Goal: Transaction & Acquisition: Obtain resource

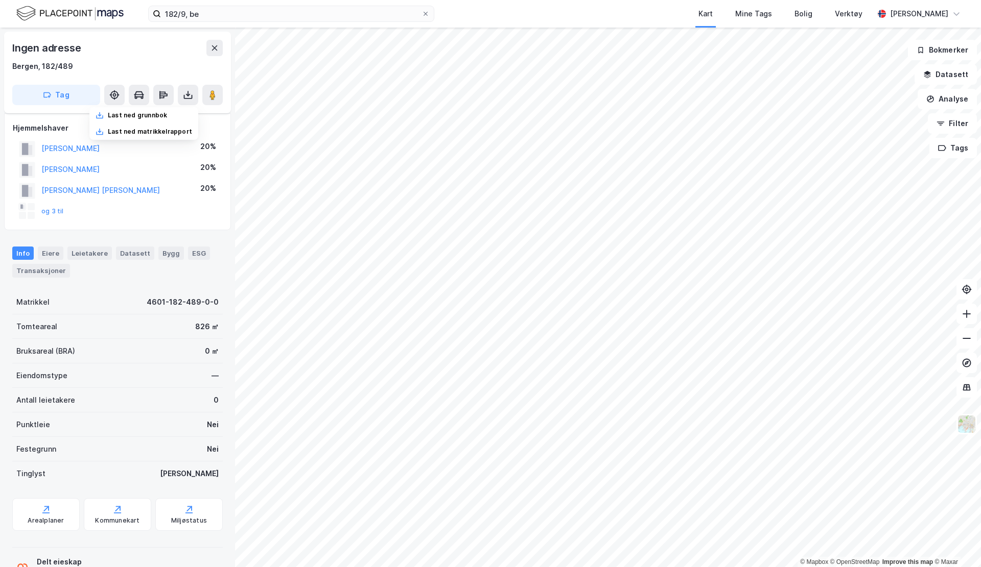
scroll to position [37, 0]
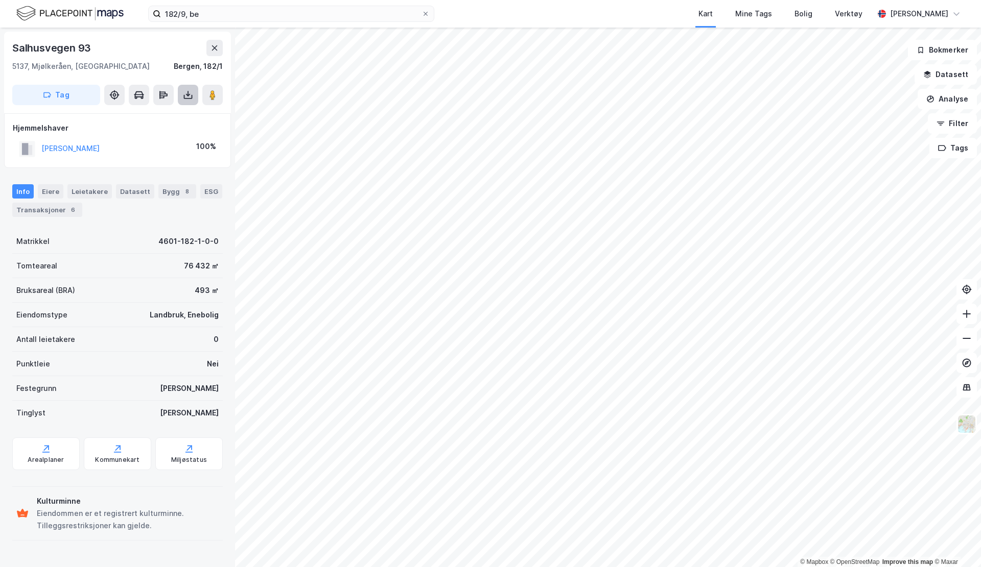
click at [196, 94] on button at bounding box center [188, 95] width 20 height 20
click at [181, 112] on div "Last ned grunnbok" at bounding box center [143, 115] width 109 height 16
